Goal: Information Seeking & Learning: Check status

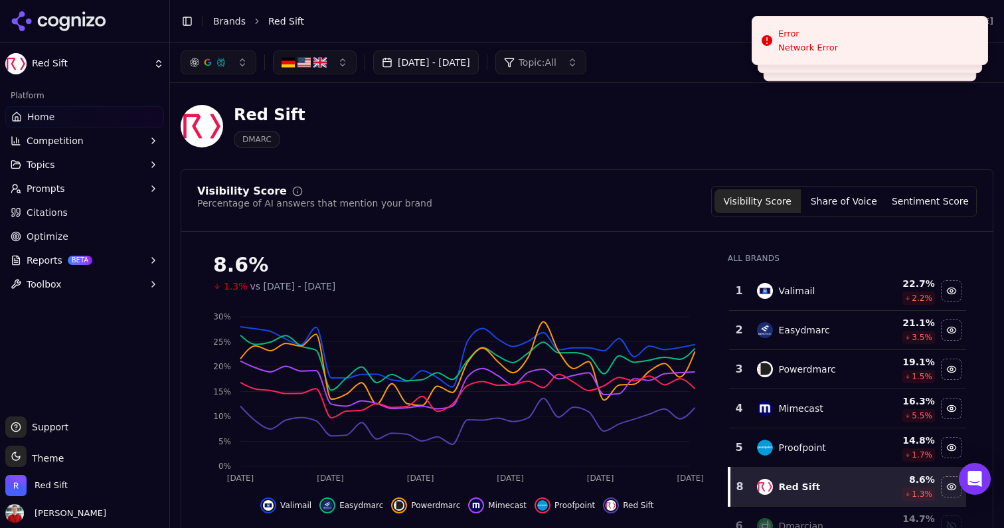
click at [452, 68] on button "[DATE] - [DATE]" at bounding box center [426, 62] width 106 height 24
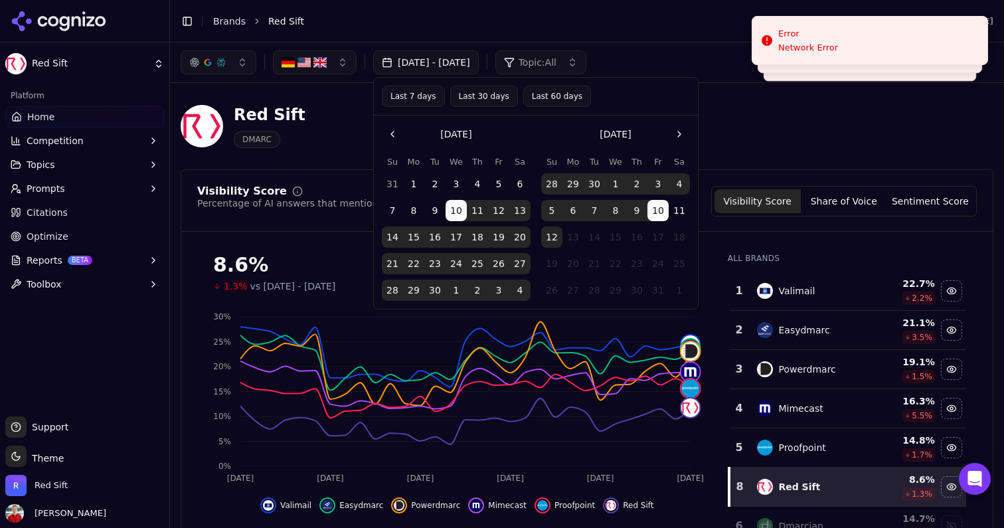
click at [479, 94] on button "Last 30 days" at bounding box center [484, 96] width 68 height 21
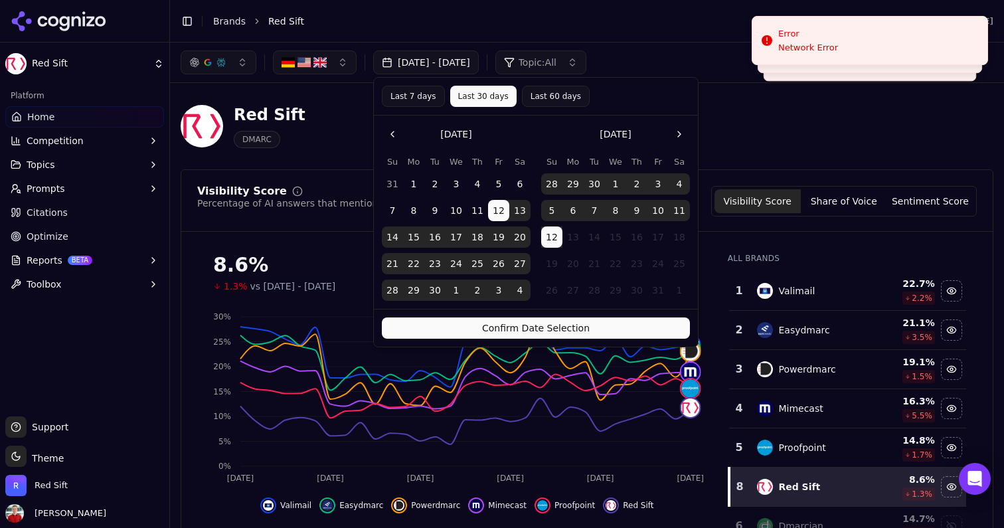
click at [537, 331] on button "Confirm Date Selection" at bounding box center [536, 327] width 308 height 21
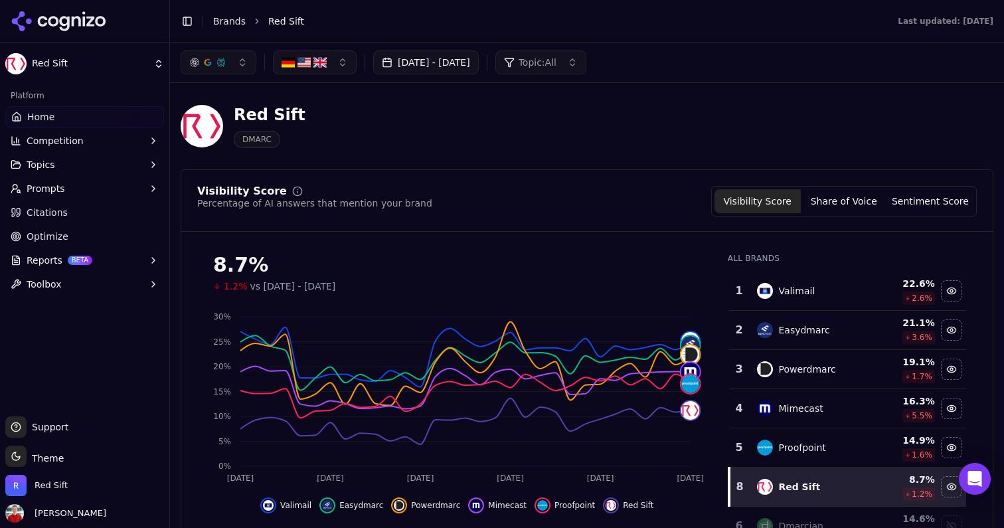
click at [457, 65] on button "[DATE] - [DATE]" at bounding box center [426, 62] width 106 height 24
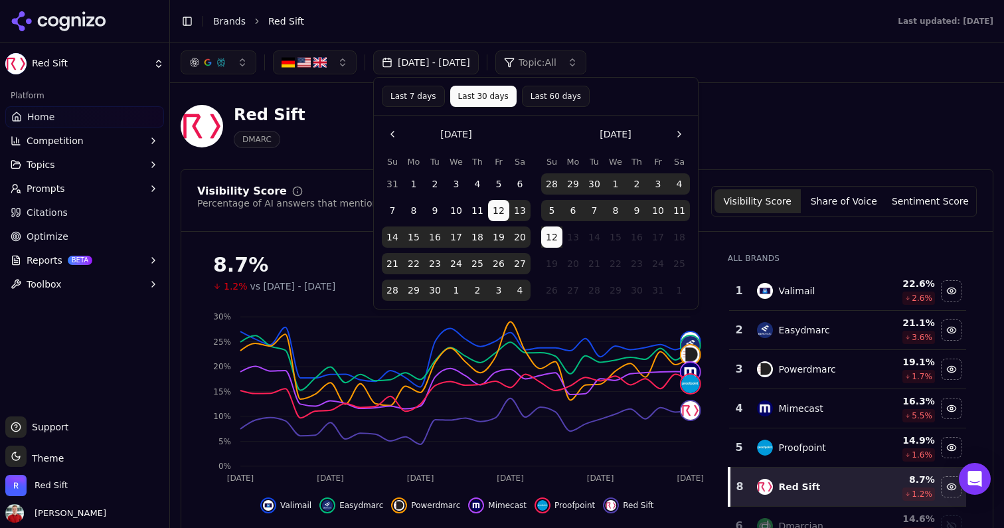
click at [556, 66] on span "Topic: All" at bounding box center [537, 62] width 38 height 13
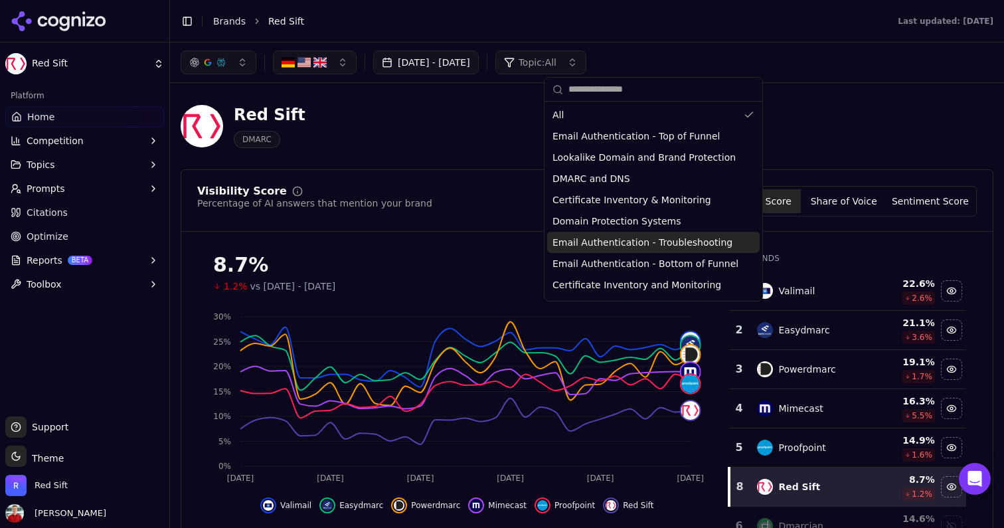
click at [619, 245] on span "Email Authentication - Troubleshooting" at bounding box center [642, 242] width 180 height 13
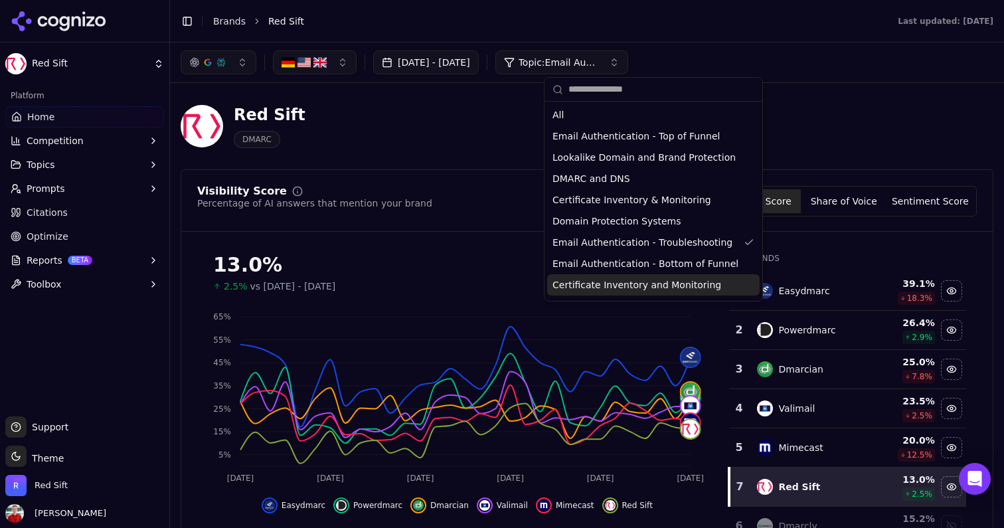
click at [474, 202] on div "Visibility Score Percentage of AI answers that mention your brand Visibility Sc…" at bounding box center [586, 201] width 779 height 31
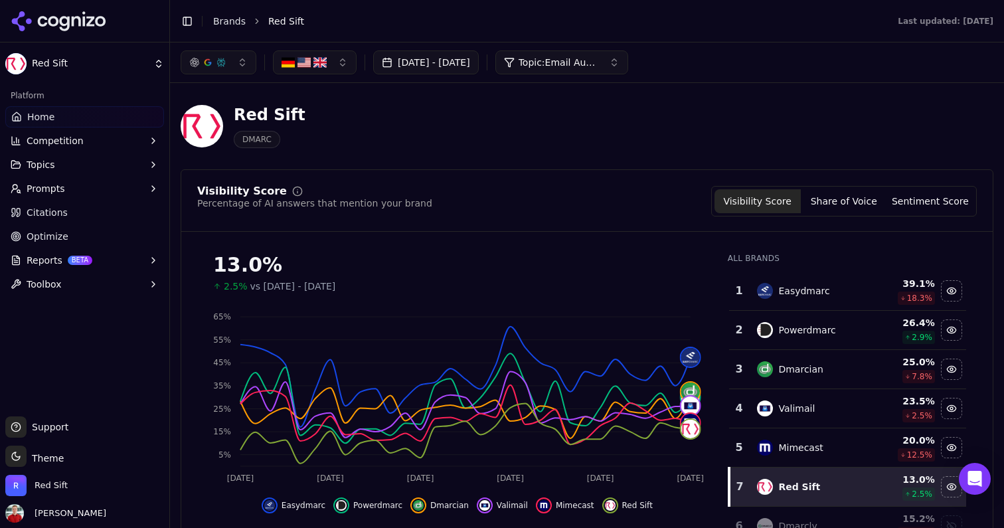
click at [628, 69] on button "Topic: Email Authentication - Troubleshooting" at bounding box center [561, 62] width 133 height 24
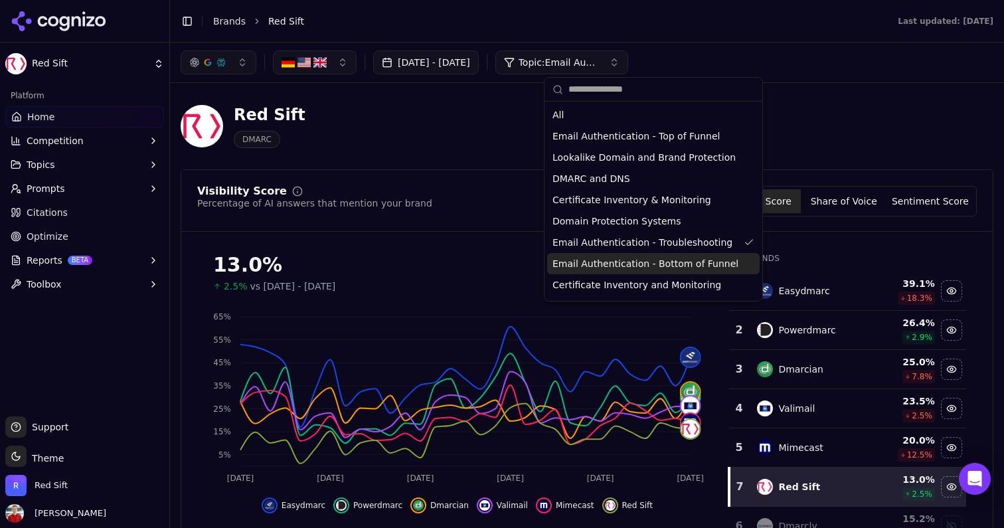
click at [631, 258] on span "Email Authentication - Bottom of Funnel" at bounding box center [645, 263] width 186 height 13
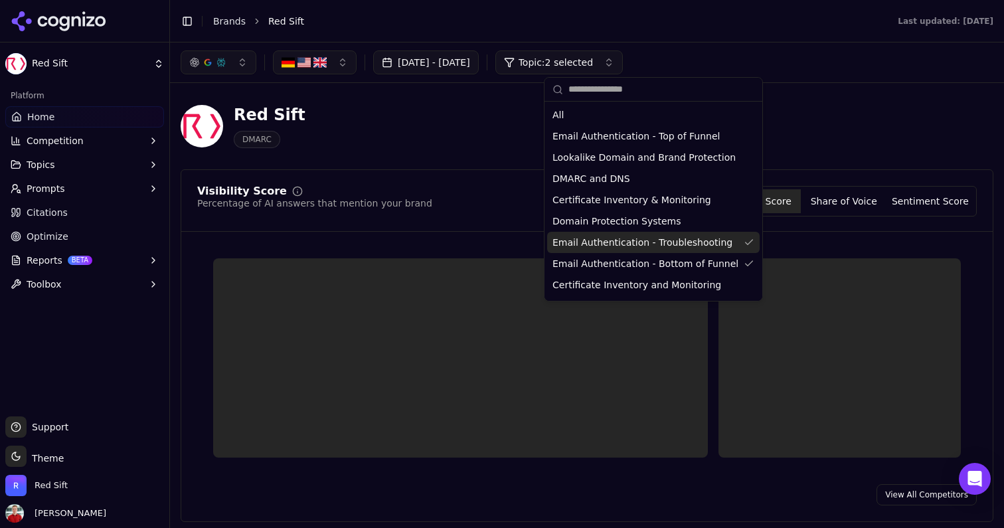
click at [635, 244] on span "Email Authentication - Troubleshooting" at bounding box center [642, 242] width 180 height 13
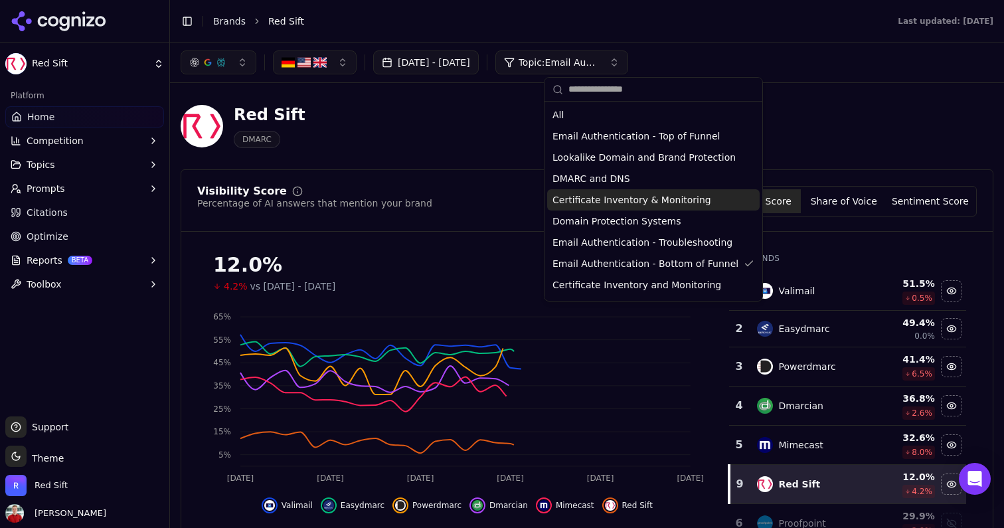
click at [409, 141] on div "Red Sift DMARC" at bounding box center [478, 126] width 595 height 44
